Goal: Information Seeking & Learning: Learn about a topic

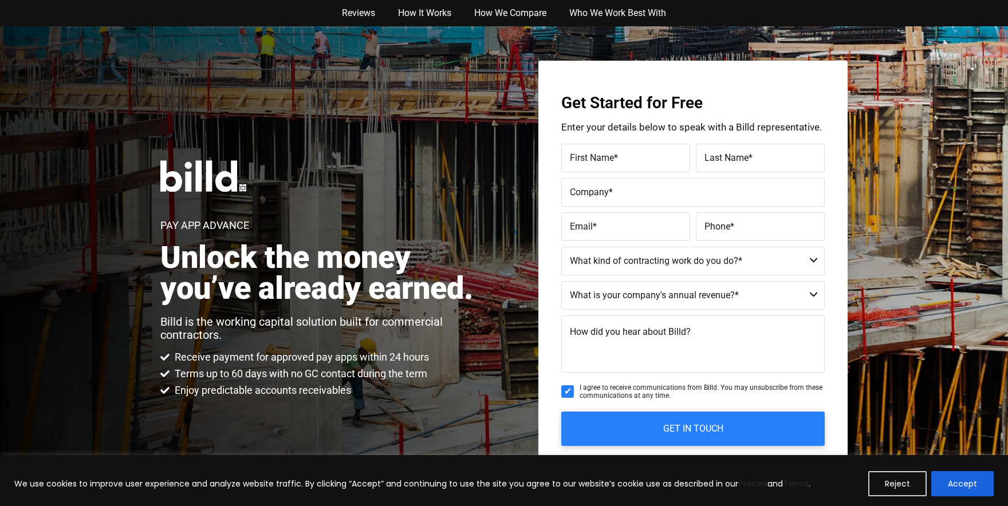
scroll to position [111, 0]
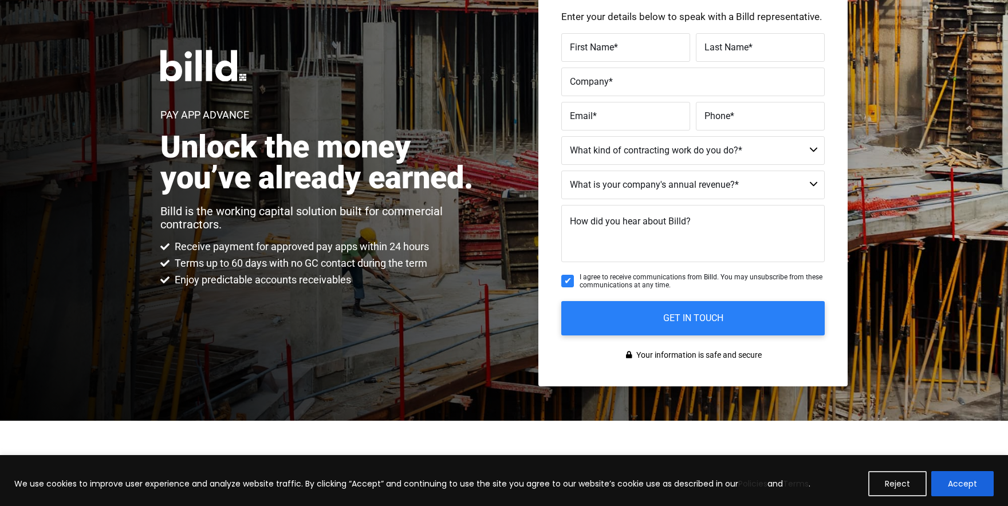
click at [984, 490] on button "Accept" at bounding box center [962, 483] width 62 height 25
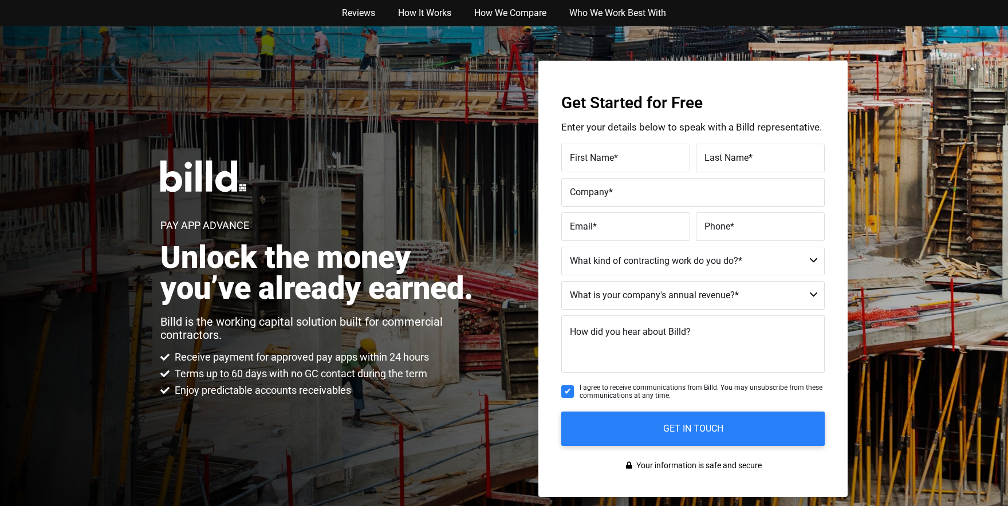
scroll to position [0, 0]
click at [428, 13] on link "How It Works" at bounding box center [425, 13] width 76 height 26
click at [517, 14] on link "How We Compare" at bounding box center [510, 13] width 95 height 26
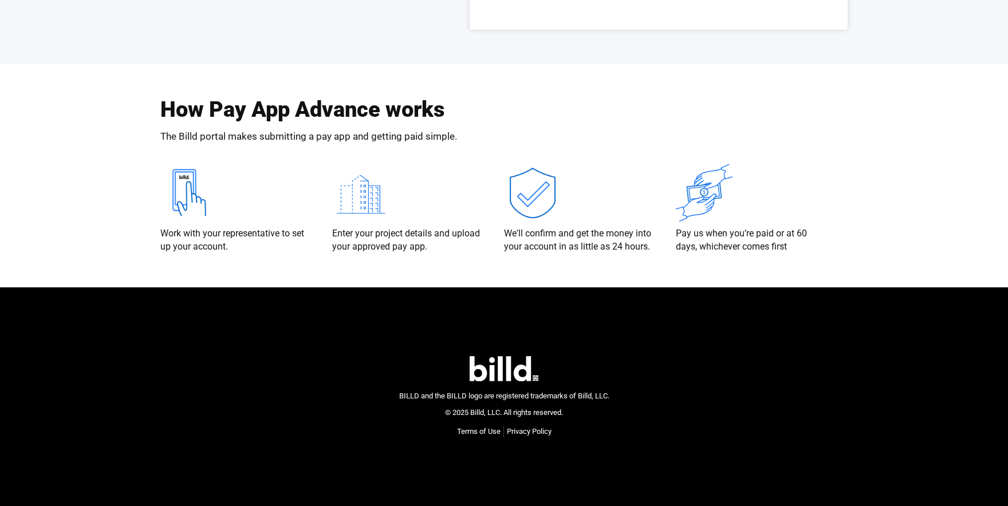
scroll to position [2228, 0]
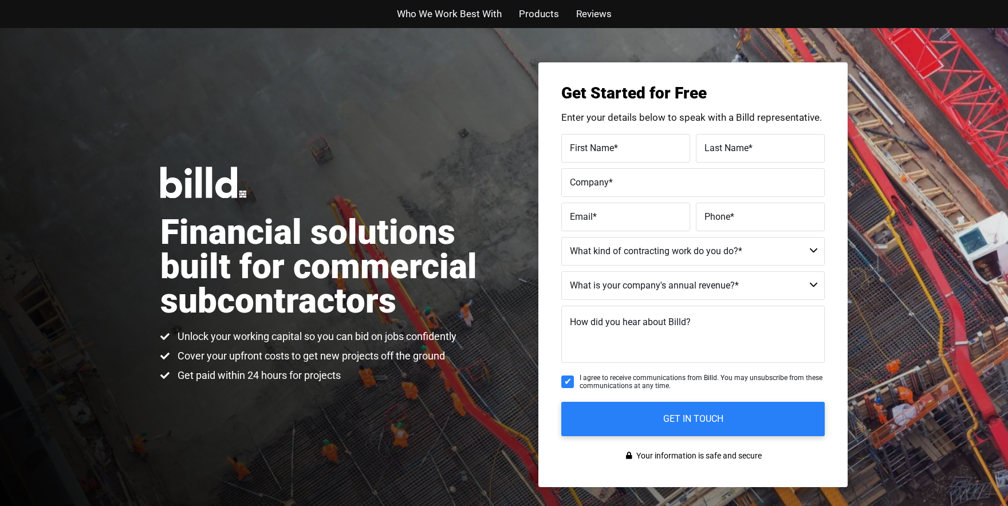
click at [430, 17] on span "Who We Work Best With" at bounding box center [449, 14] width 105 height 17
